Goal: Information Seeking & Learning: Understand process/instructions

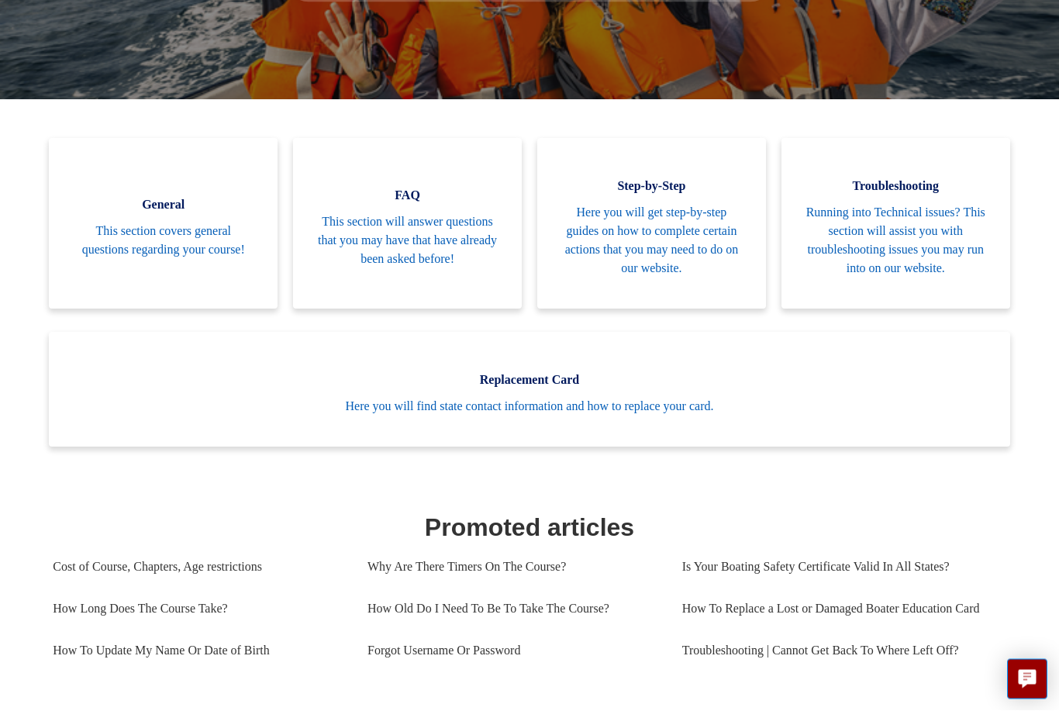
scroll to position [309, 0]
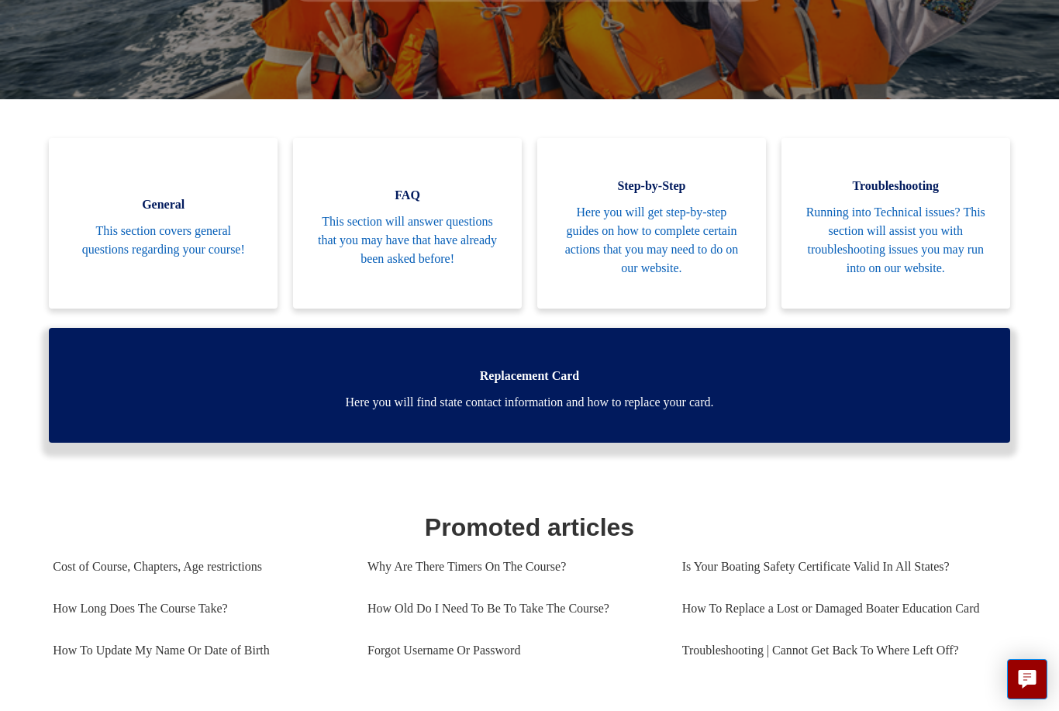
click at [651, 410] on span "Here you will find state contact information and how to replace your card." at bounding box center [529, 402] width 914 height 19
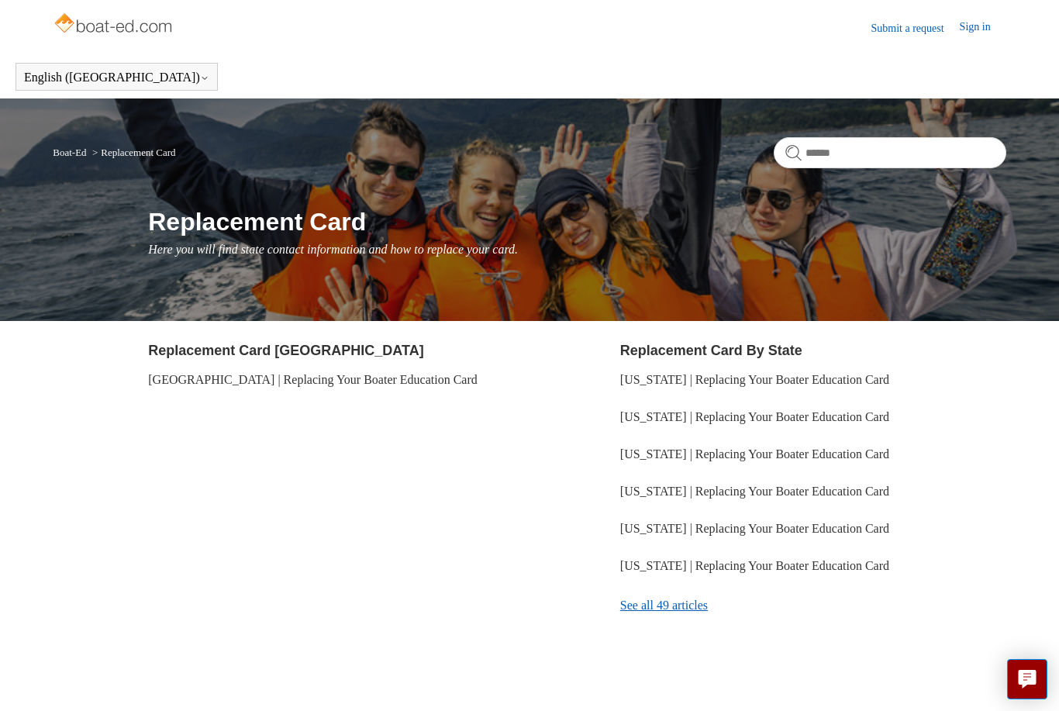
click at [685, 608] on link "See all 49 articles" at bounding box center [813, 606] width 386 height 42
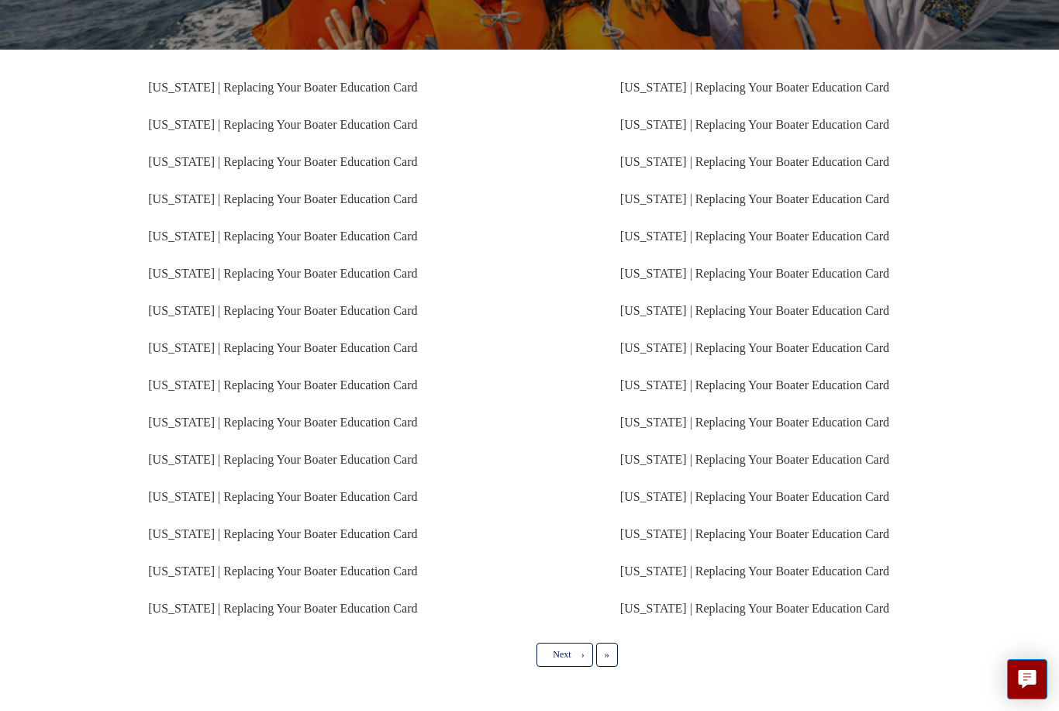
scroll to position [248, 0]
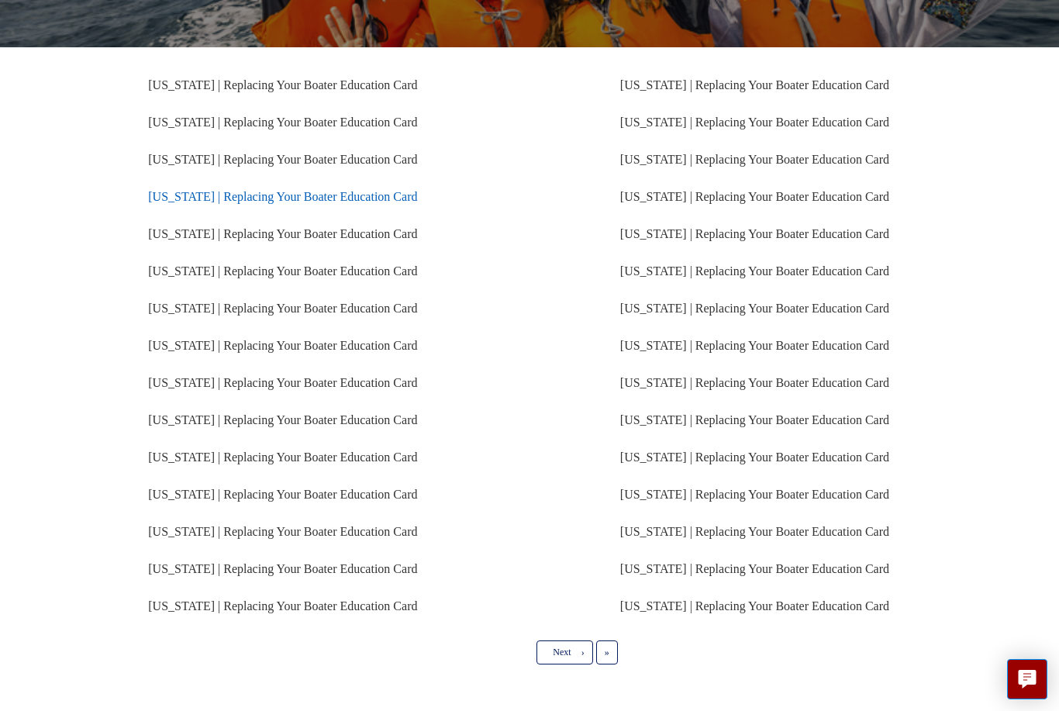
click at [226, 198] on link "[US_STATE] | Replacing Your Boater Education Card" at bounding box center [282, 196] width 269 height 13
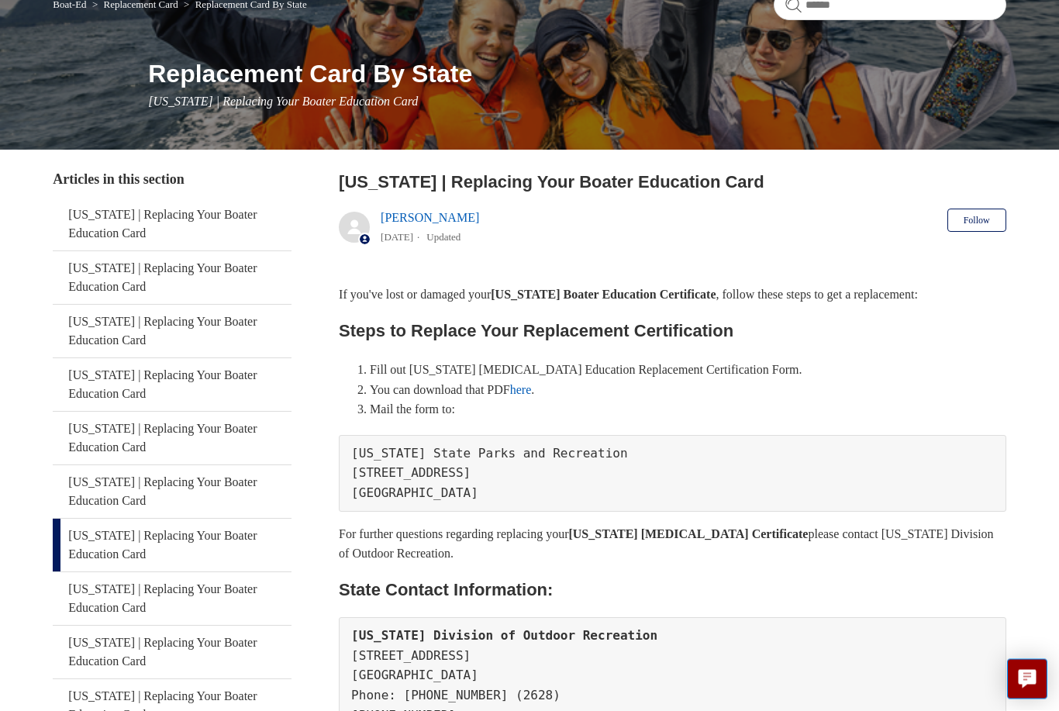
scroll to position [154, 0]
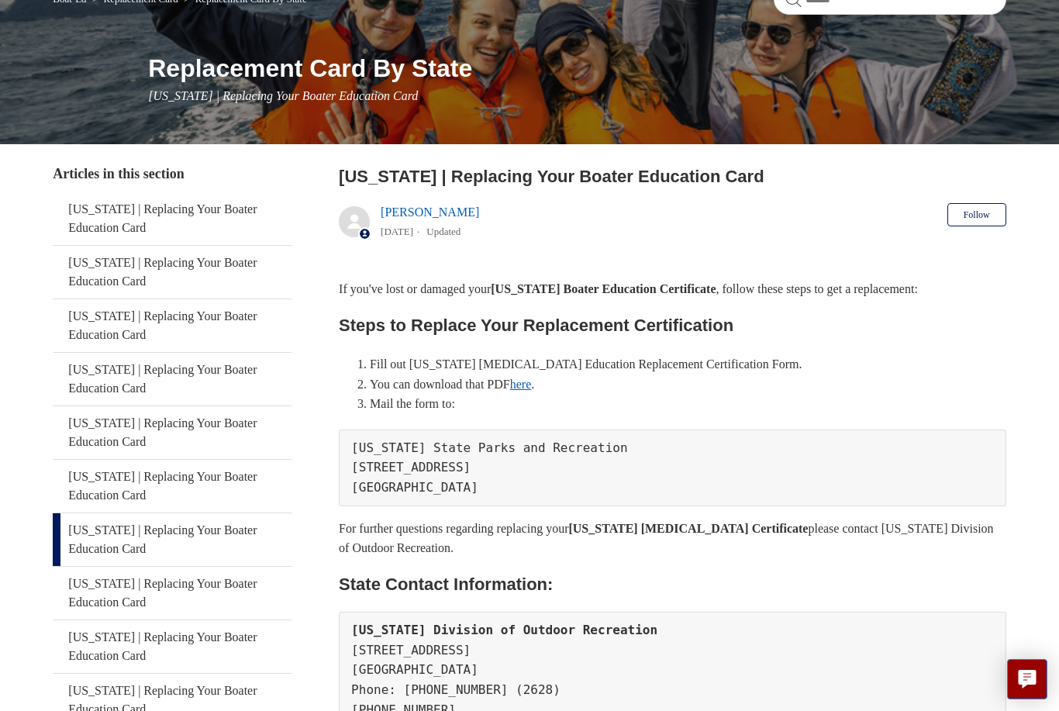
click at [532, 389] on link "here" at bounding box center [521, 384] width 22 height 13
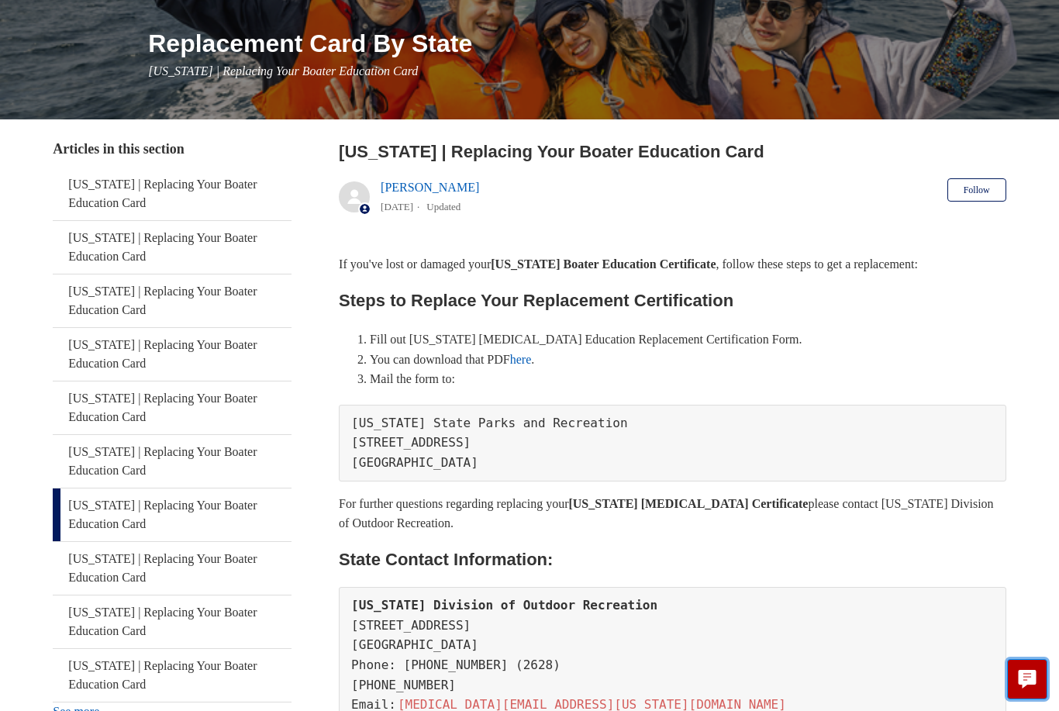
click at [1034, 682] on icon "Live chat" at bounding box center [1028, 677] width 18 height 15
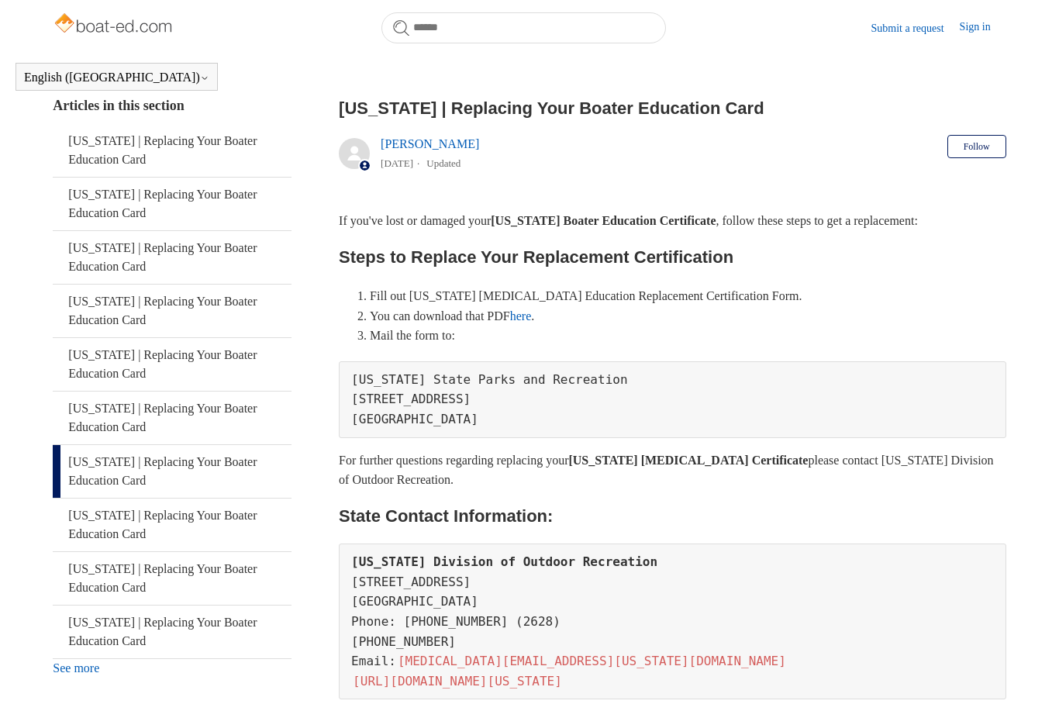
scroll to position [470, 0]
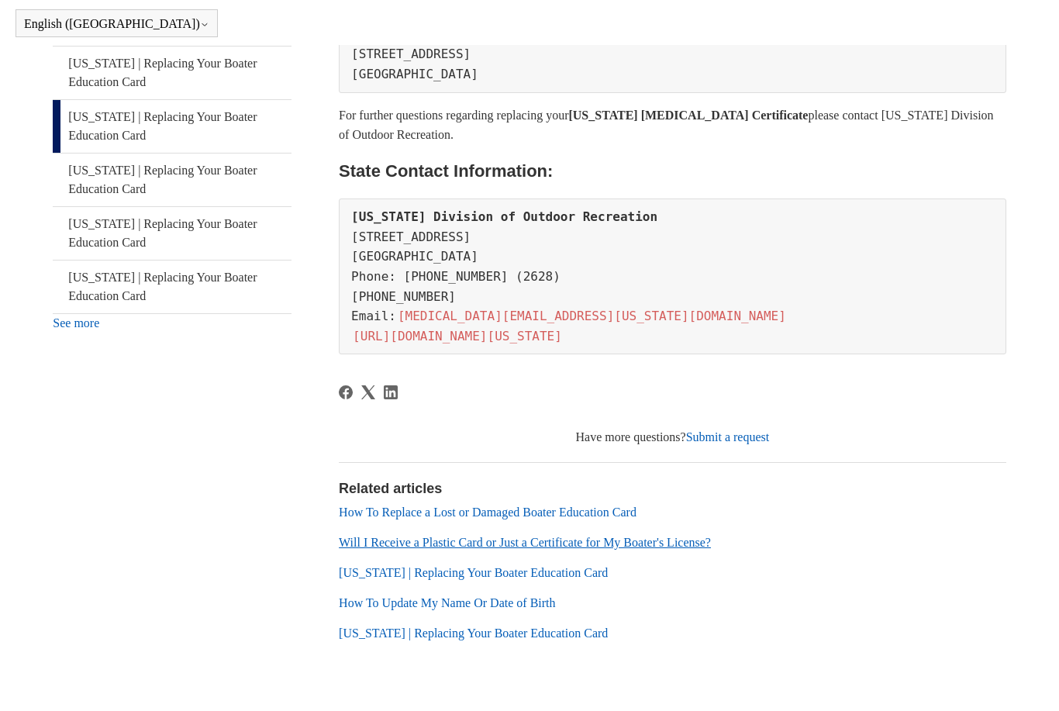
click at [669, 589] on link "Will I Receive a Plastic Card or Just a Certificate for My Boater's License?" at bounding box center [525, 595] width 372 height 13
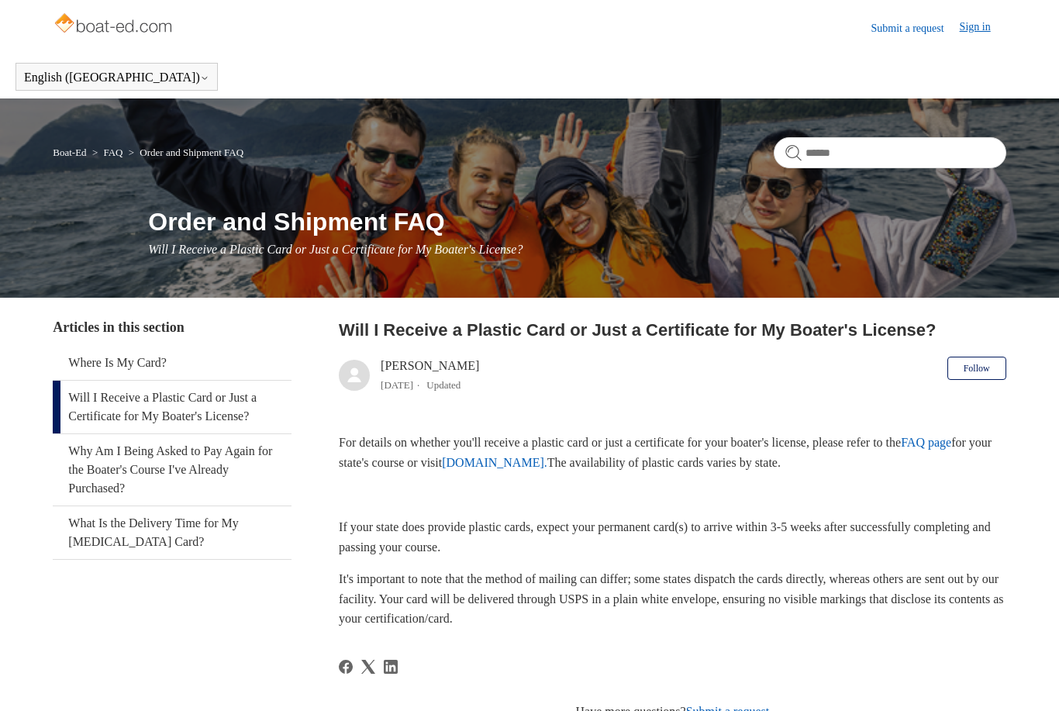
click at [983, 26] on link "Sign in" at bounding box center [983, 28] width 47 height 19
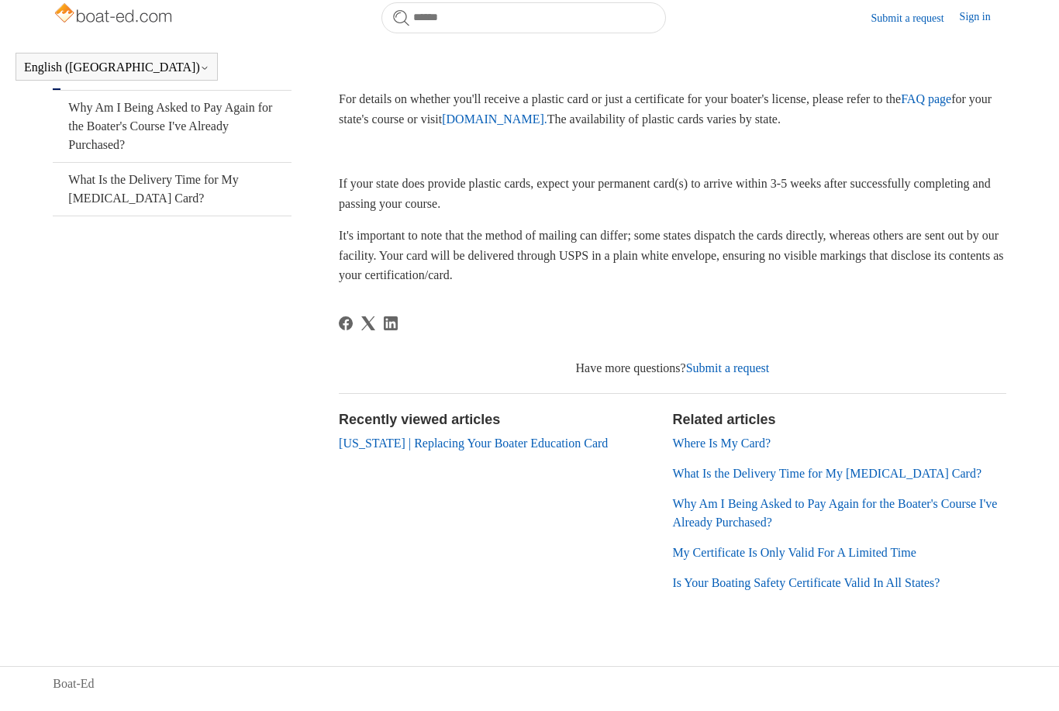
scroll to position [286, 0]
